Goal: Check status: Check status

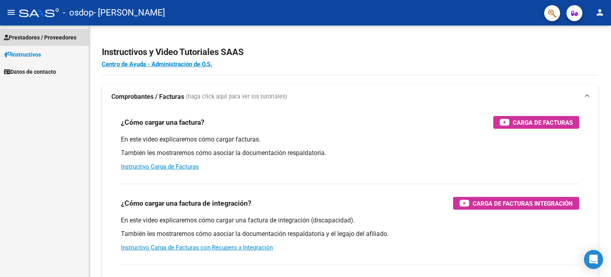
click at [60, 38] on span "Prestadores / Proveedores" at bounding box center [40, 37] width 72 height 9
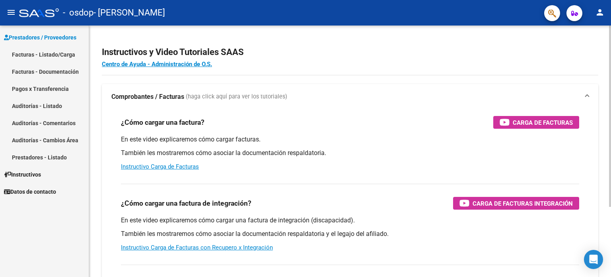
click at [442, 54] on h2 "Instructivos y Video Tutoriales SAAS" at bounding box center [350, 52] width 497 height 15
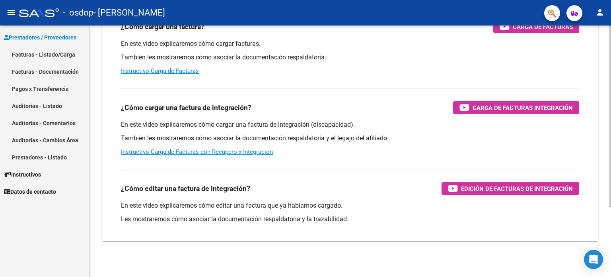
scroll to position [98, 0]
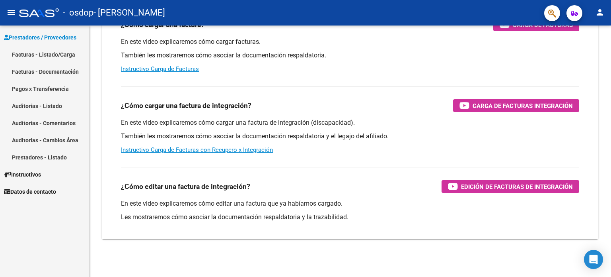
click at [43, 68] on link "Facturas - Documentación" at bounding box center [44, 71] width 89 height 17
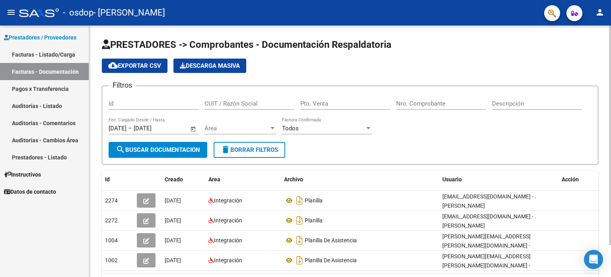
click at [410, 102] on input "Nro. Comprobante" at bounding box center [441, 103] width 90 height 7
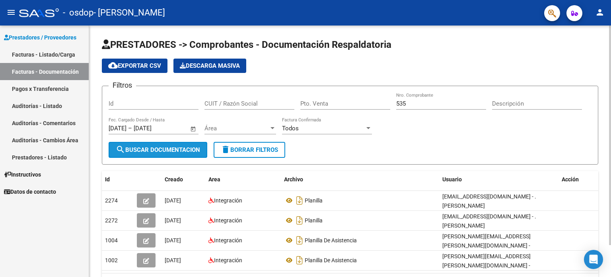
click at [163, 148] on span "search Buscar Documentacion" at bounding box center [158, 149] width 84 height 7
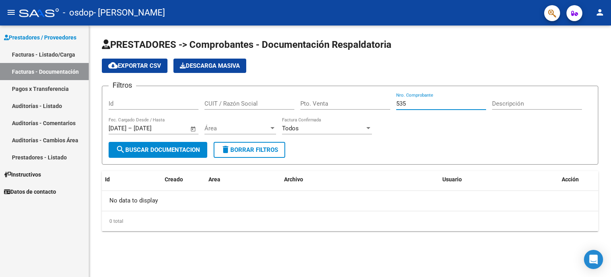
click at [400, 105] on input "535" at bounding box center [441, 103] width 90 height 7
click at [396, 103] on input "535" at bounding box center [441, 103] width 90 height 7
type input "0000100000535"
click at [425, 152] on form "Filtros Id CUIT / Razón Social Pto. Venta 0000100000535 Nro. Comprobante Descri…" at bounding box center [350, 125] width 497 height 79
click at [141, 146] on span "search Buscar Documentacion" at bounding box center [158, 149] width 84 height 7
